Goal: Information Seeking & Learning: Learn about a topic

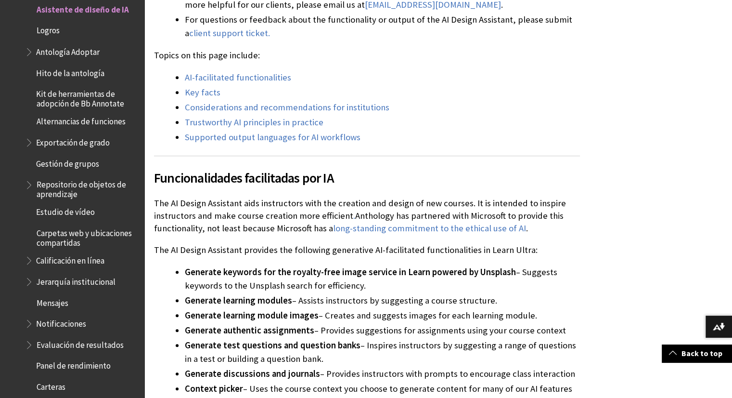
scroll to position [372, 0]
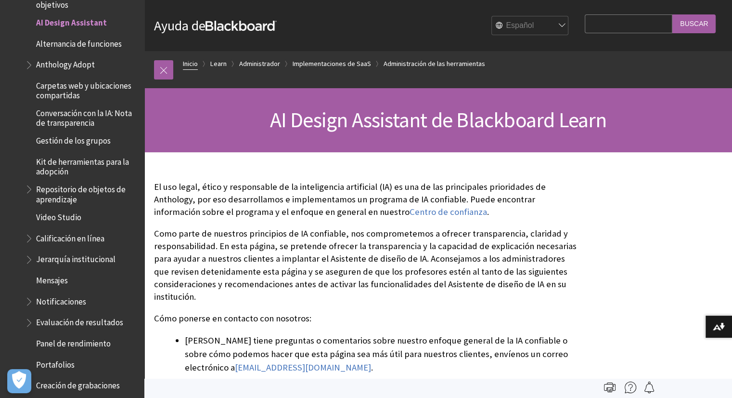
click at [193, 66] on link "Inicio" at bounding box center [190, 64] width 15 height 12
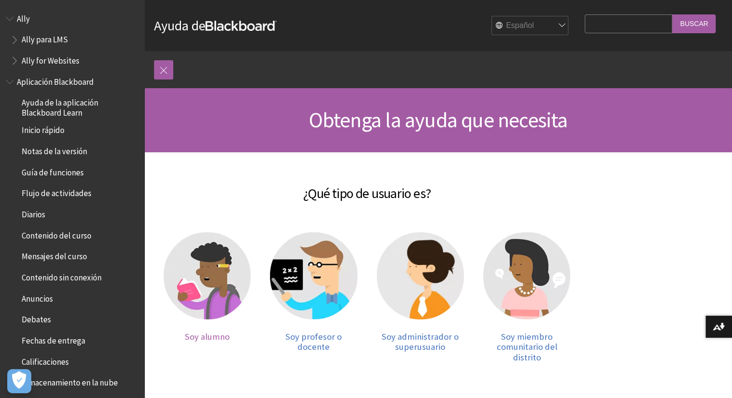
click at [239, 273] on img at bounding box center [207, 275] width 87 height 87
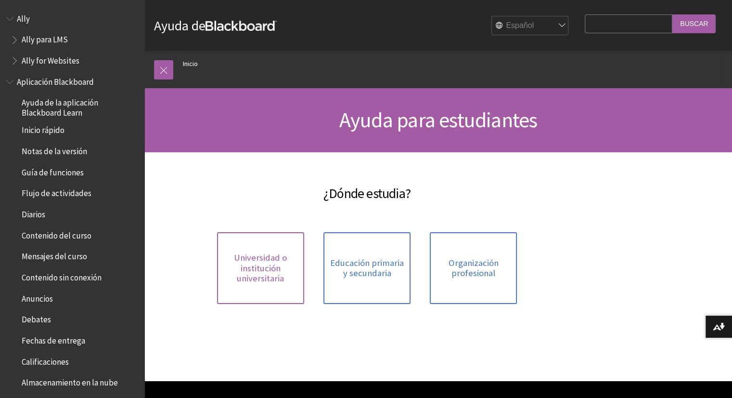
click at [268, 275] on span "Universidad o institución universitaria" at bounding box center [261, 267] width 76 height 31
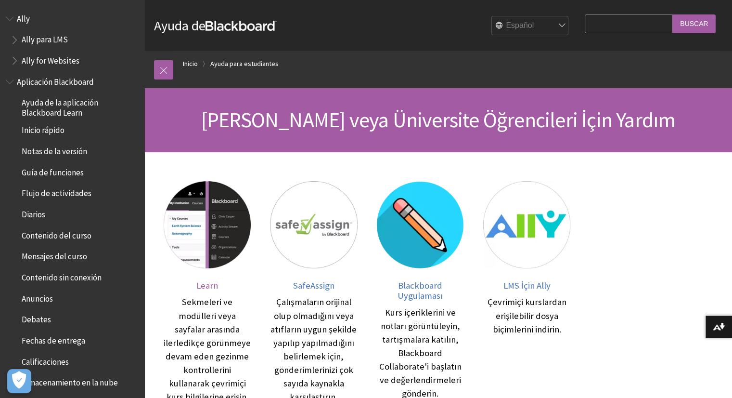
click at [206, 289] on span "Learn" at bounding box center [207, 285] width 22 height 11
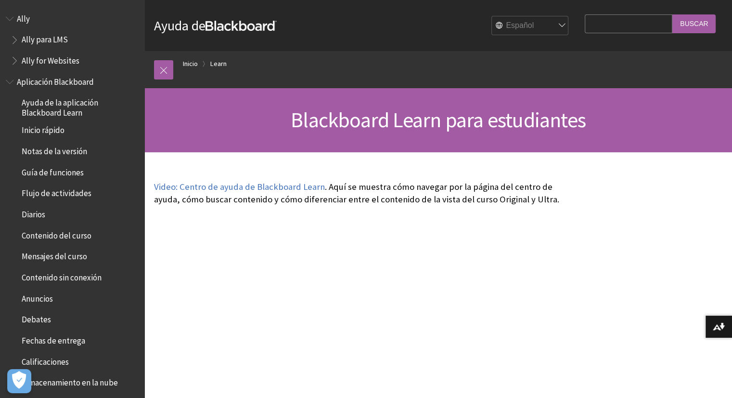
scroll to position [820, 0]
